Goal: Information Seeking & Learning: Learn about a topic

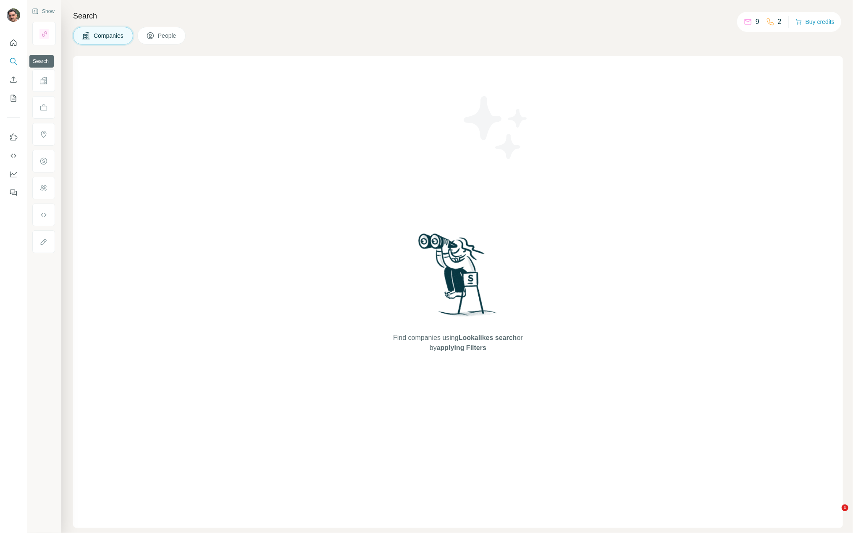
click at [13, 61] on icon "Search" at bounding box center [13, 61] width 8 height 8
click at [11, 99] on icon "My lists" at bounding box center [13, 98] width 8 height 8
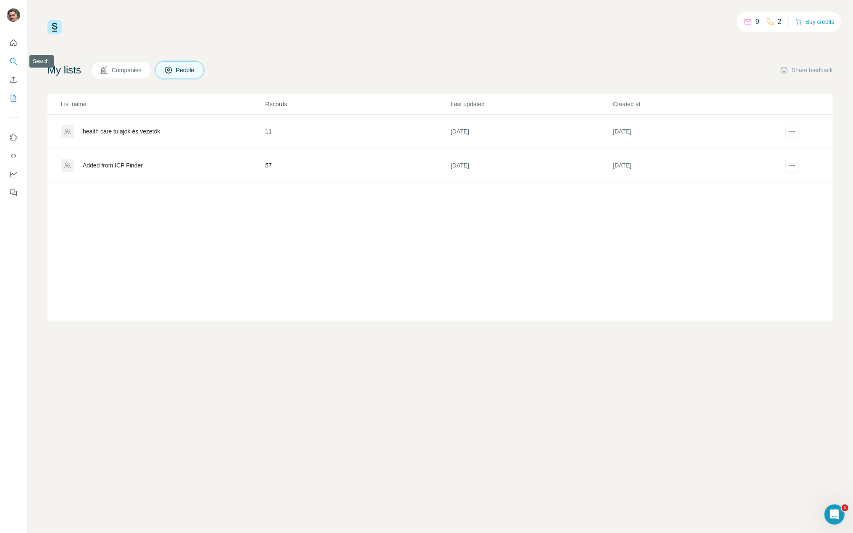
click at [14, 60] on icon "Search" at bounding box center [13, 61] width 8 height 8
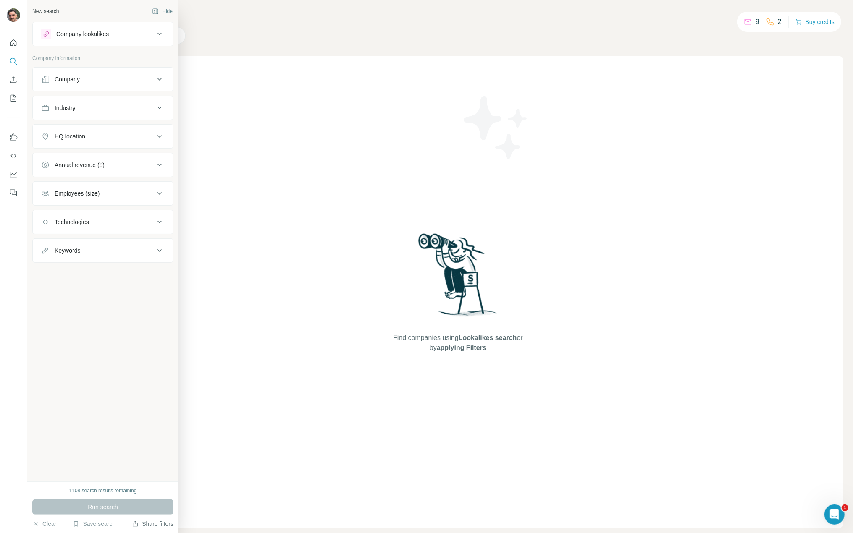
click at [154, 524] on button "Share filters" at bounding box center [153, 524] width 42 height 8
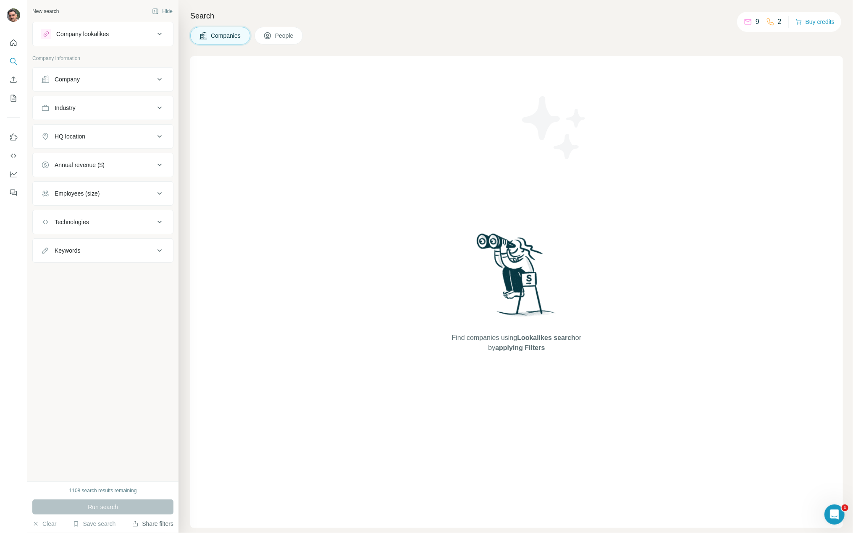
click at [153, 527] on button "Share filters" at bounding box center [153, 524] width 42 height 8
click at [673, 425] on div "Find companies using Lookalikes search or by applying Filters" at bounding box center [516, 292] width 653 height 472
click at [163, 520] on button "Share filters" at bounding box center [153, 524] width 42 height 8
click at [136, 442] on div "New search Hide Company lookalikes Company information Company Industry HQ loca…" at bounding box center [102, 241] width 151 height 482
click at [96, 525] on button "Save search" at bounding box center [94, 524] width 43 height 8
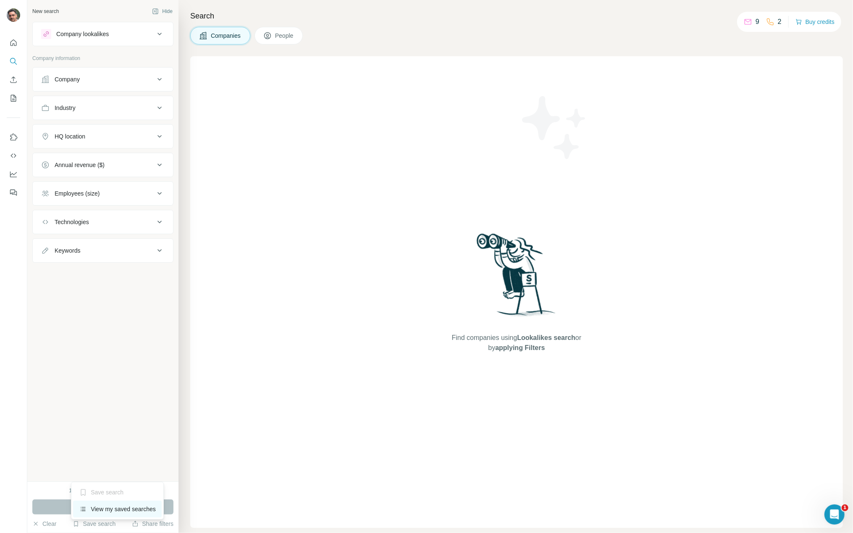
click at [100, 513] on div "View my saved searches" at bounding box center [117, 509] width 89 height 17
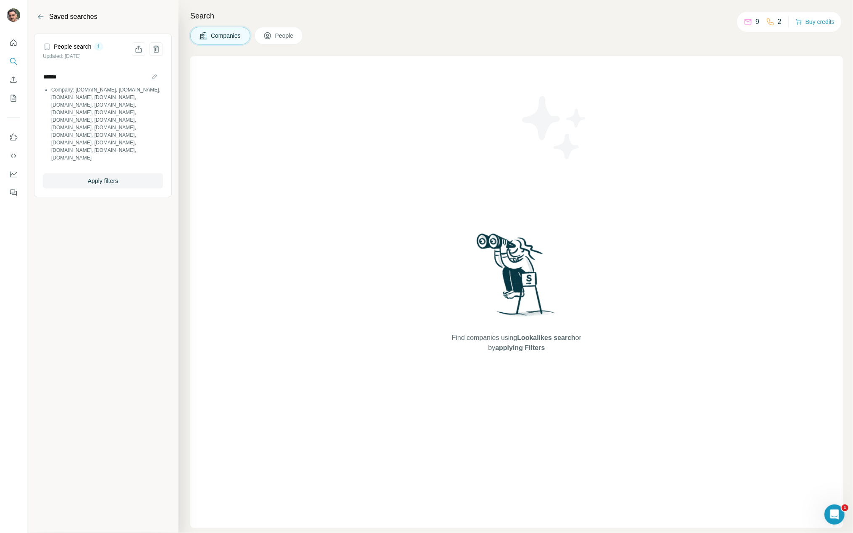
click at [80, 45] on h4 "People search" at bounding box center [73, 46] width 38 height 8
click at [102, 177] on span "Apply filters" at bounding box center [103, 181] width 30 height 8
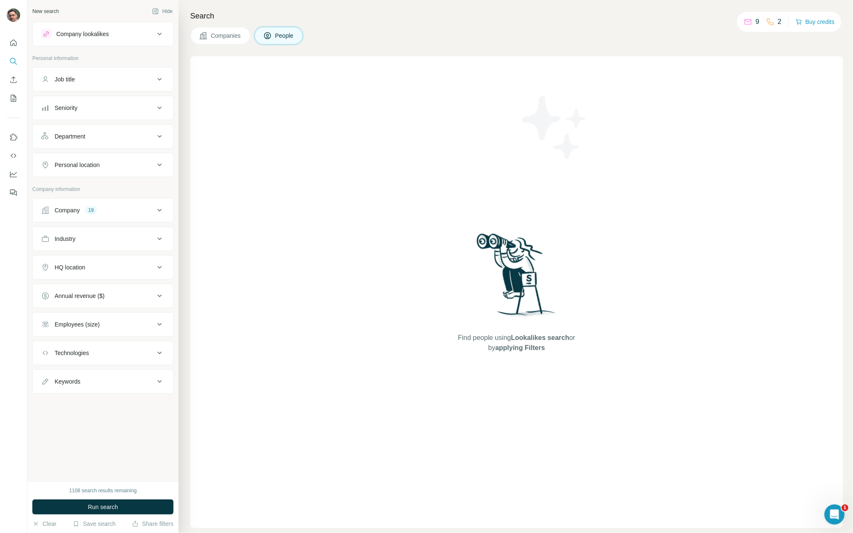
click at [110, 213] on div "Company 19" at bounding box center [97, 210] width 113 height 8
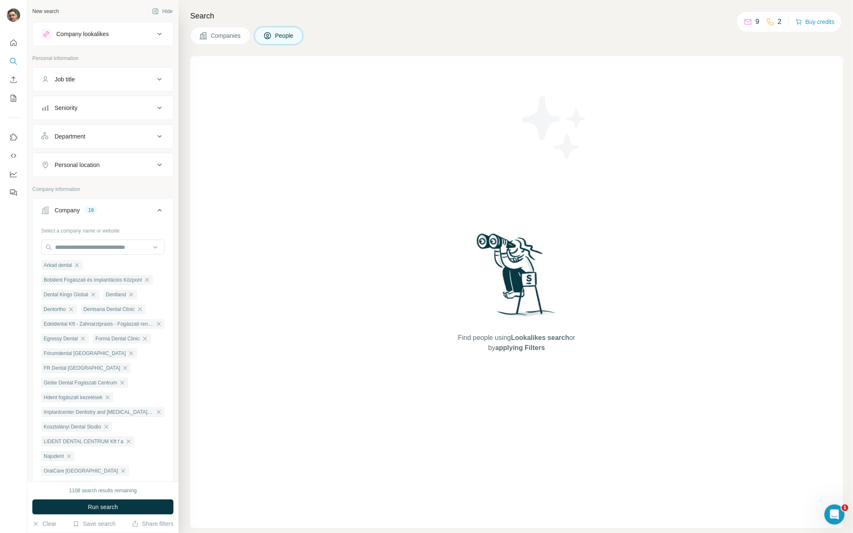
click at [231, 38] on span "Companies" at bounding box center [226, 36] width 31 height 8
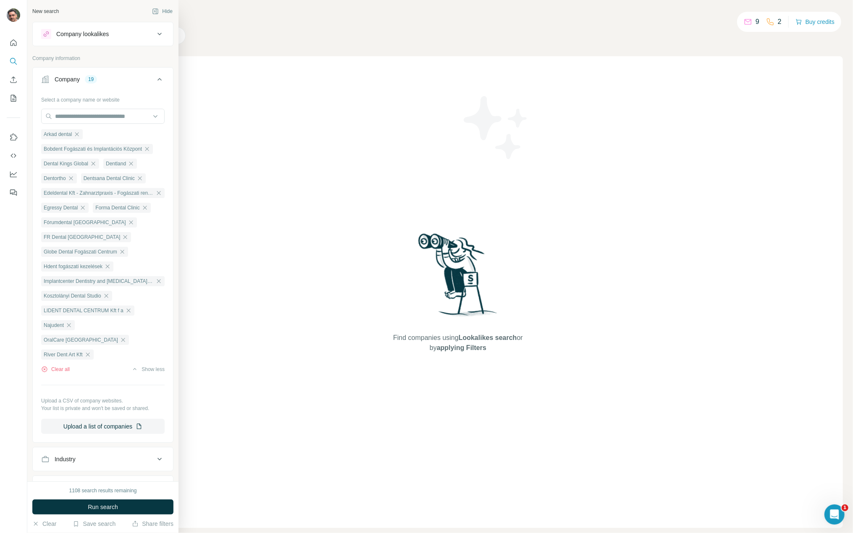
click at [45, 99] on div "Select a company name or website" at bounding box center [102, 98] width 123 height 11
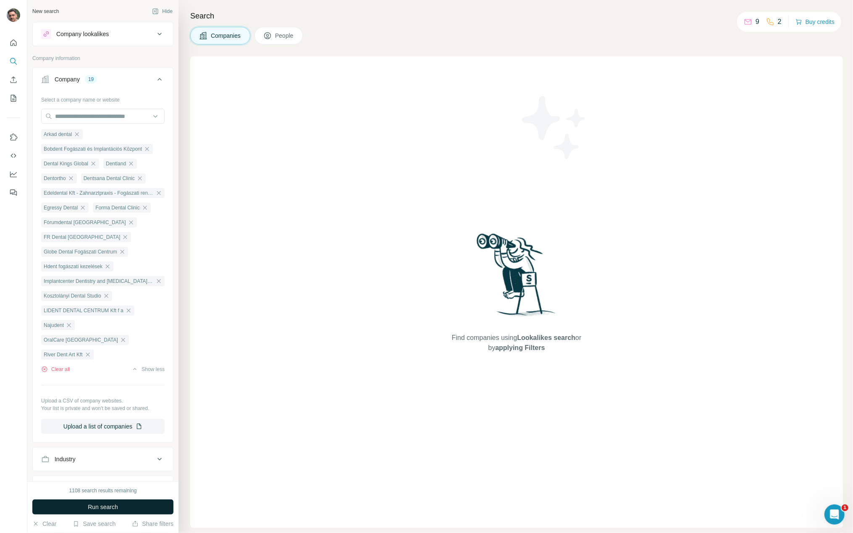
click at [99, 508] on span "Run search" at bounding box center [103, 507] width 30 height 8
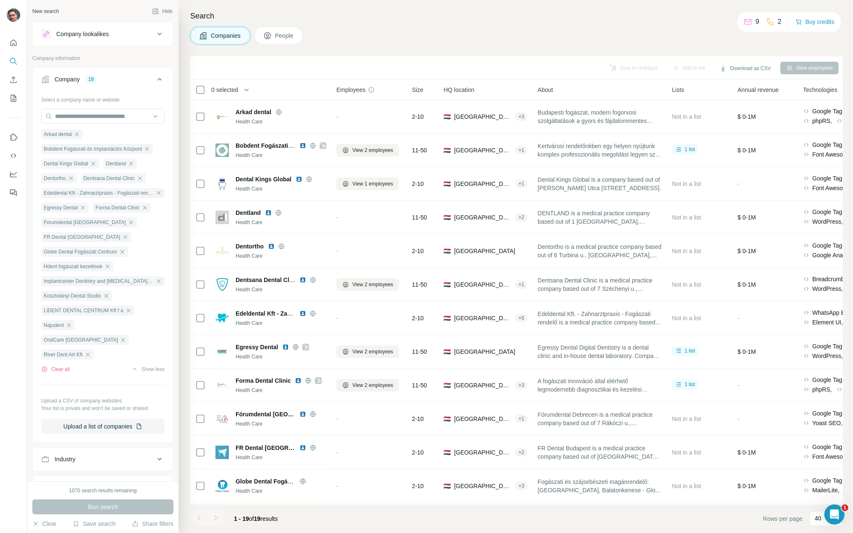
click at [285, 37] on span "People" at bounding box center [284, 36] width 19 height 8
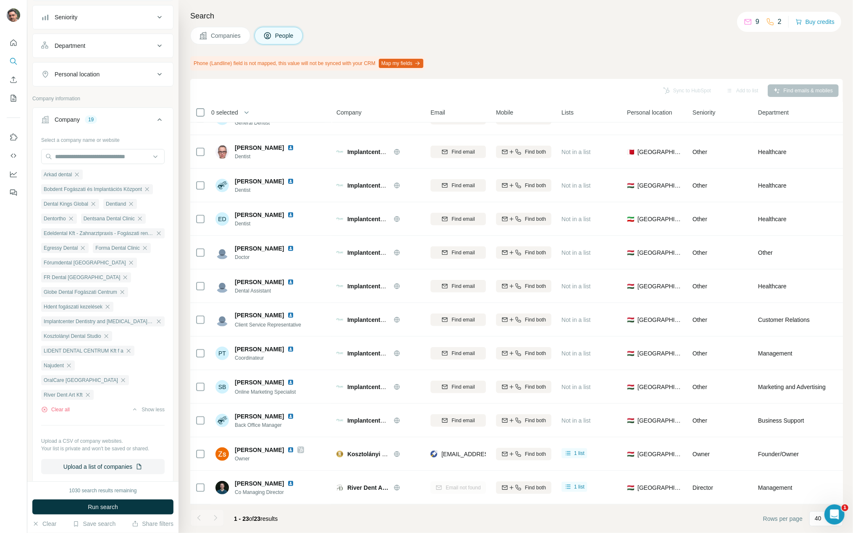
scroll to position [168, 0]
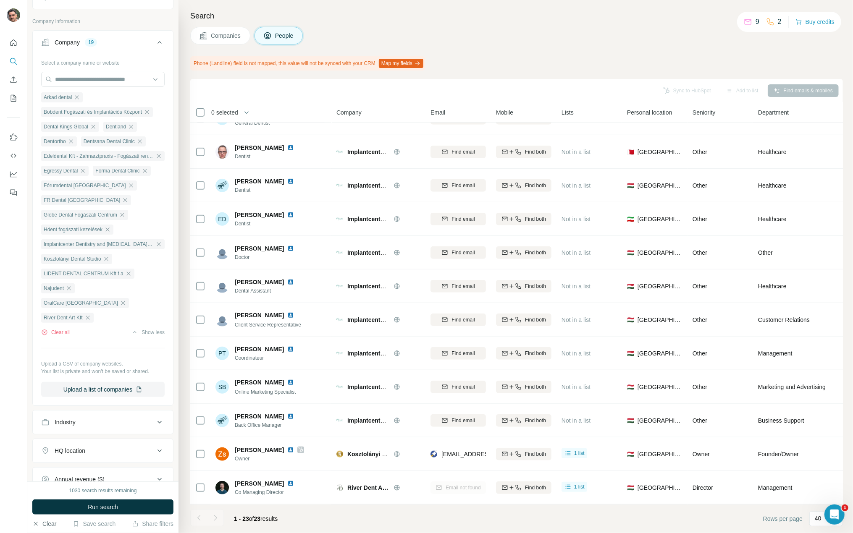
click at [53, 523] on button "Clear" at bounding box center [44, 524] width 24 height 8
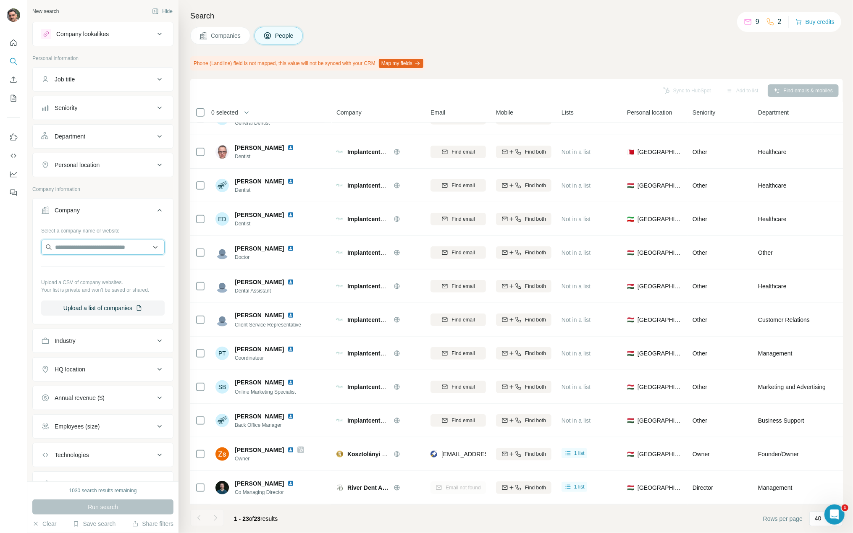
click at [97, 247] on input "text" at bounding box center [102, 247] width 123 height 15
click at [155, 213] on icon at bounding box center [160, 210] width 10 height 10
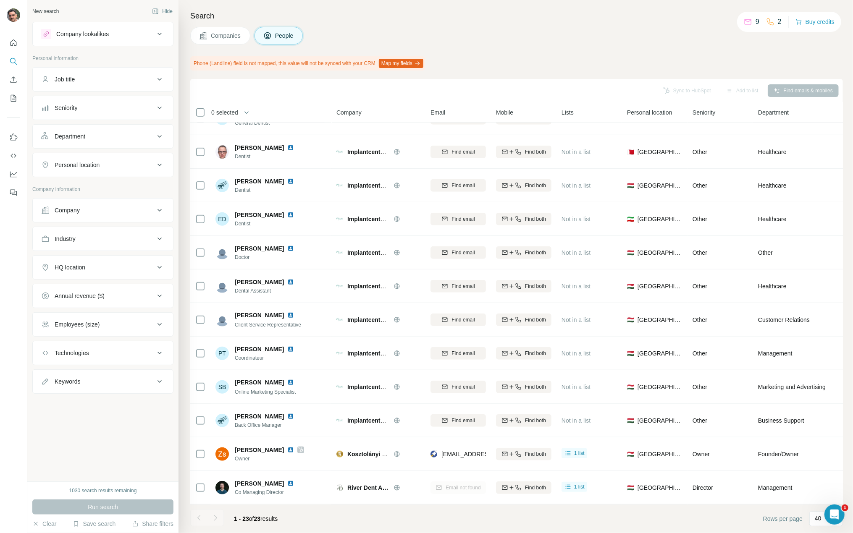
click at [151, 243] on button "Industry" at bounding box center [103, 239] width 140 height 20
click at [102, 259] on input at bounding box center [99, 259] width 104 height 9
type input "****"
click at [82, 294] on div "Ethereum Therapeutics" at bounding box center [103, 285] width 124 height 34
click at [100, 243] on button "Industry" at bounding box center [103, 241] width 140 height 24
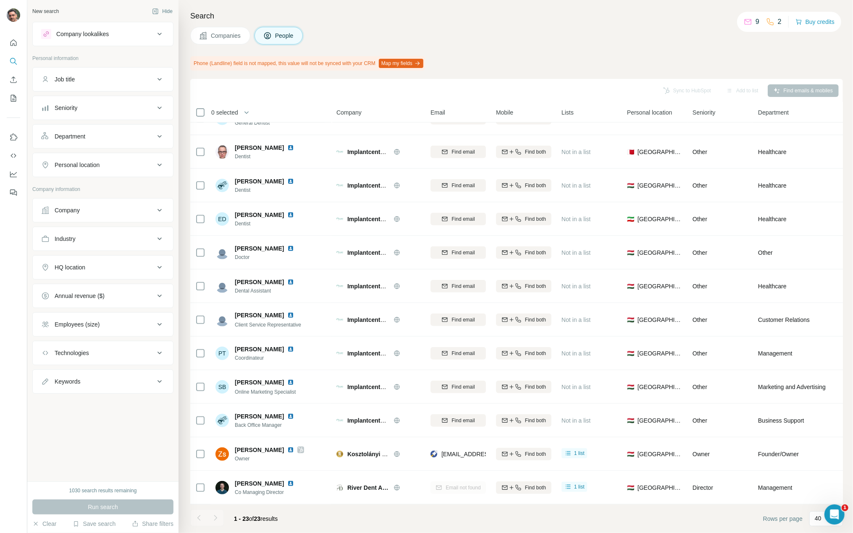
click at [90, 263] on div "HQ location" at bounding box center [97, 267] width 113 height 8
click at [100, 235] on div "Industry" at bounding box center [97, 239] width 113 height 8
click at [102, 261] on input at bounding box center [99, 259] width 104 height 9
click at [95, 257] on input at bounding box center [99, 259] width 104 height 9
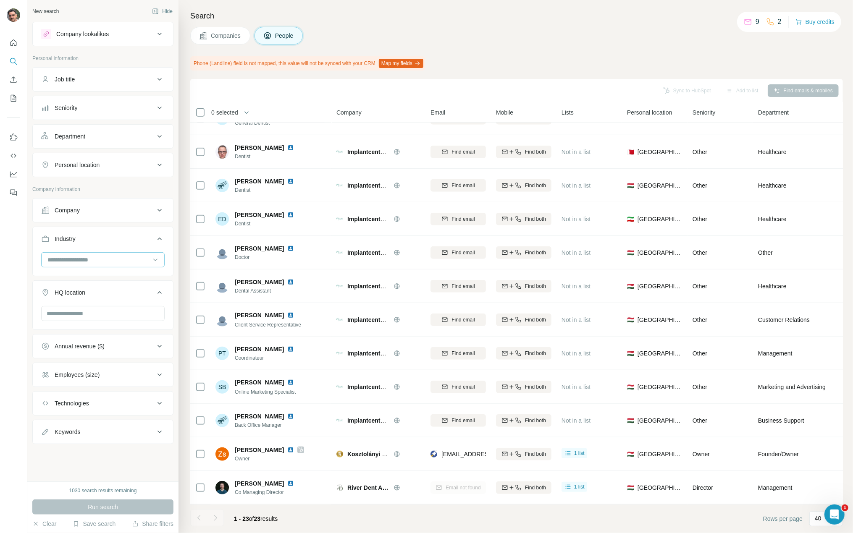
click at [94, 257] on input at bounding box center [99, 259] width 104 height 9
click at [109, 255] on input at bounding box center [99, 259] width 104 height 9
type input "*"
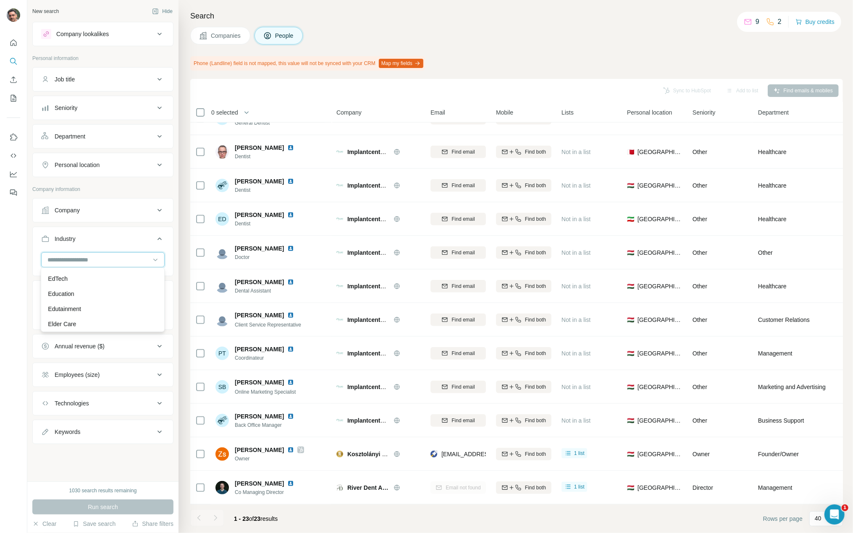
scroll to position [2717, 0]
